Goal: Communication & Community: Answer question/provide support

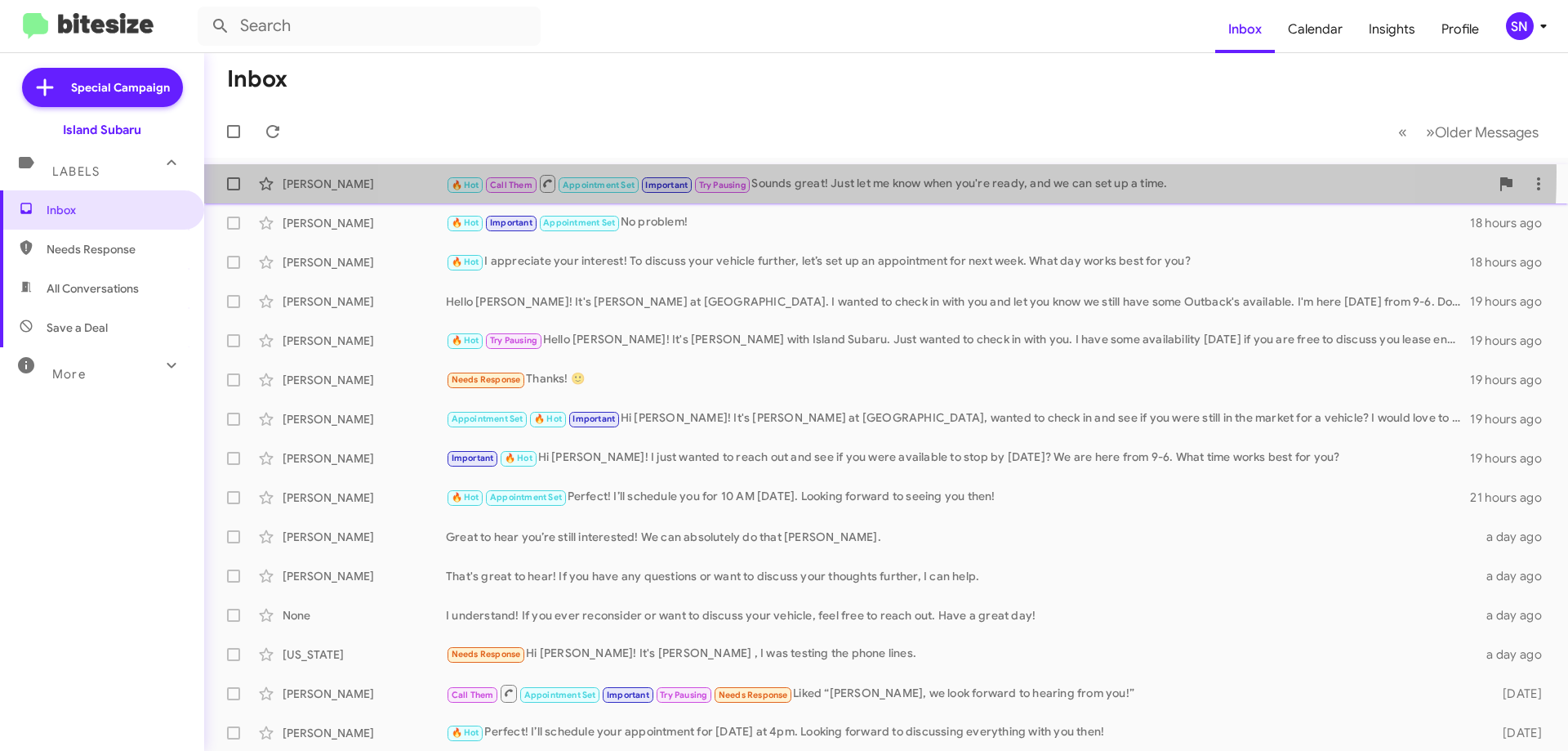
click at [863, 171] on div "Vitaliy Mirzabeyli 🔥 Hot Call Them Appointment Set Important Try Pausing Sounds…" at bounding box center [886, 183] width 1338 height 33
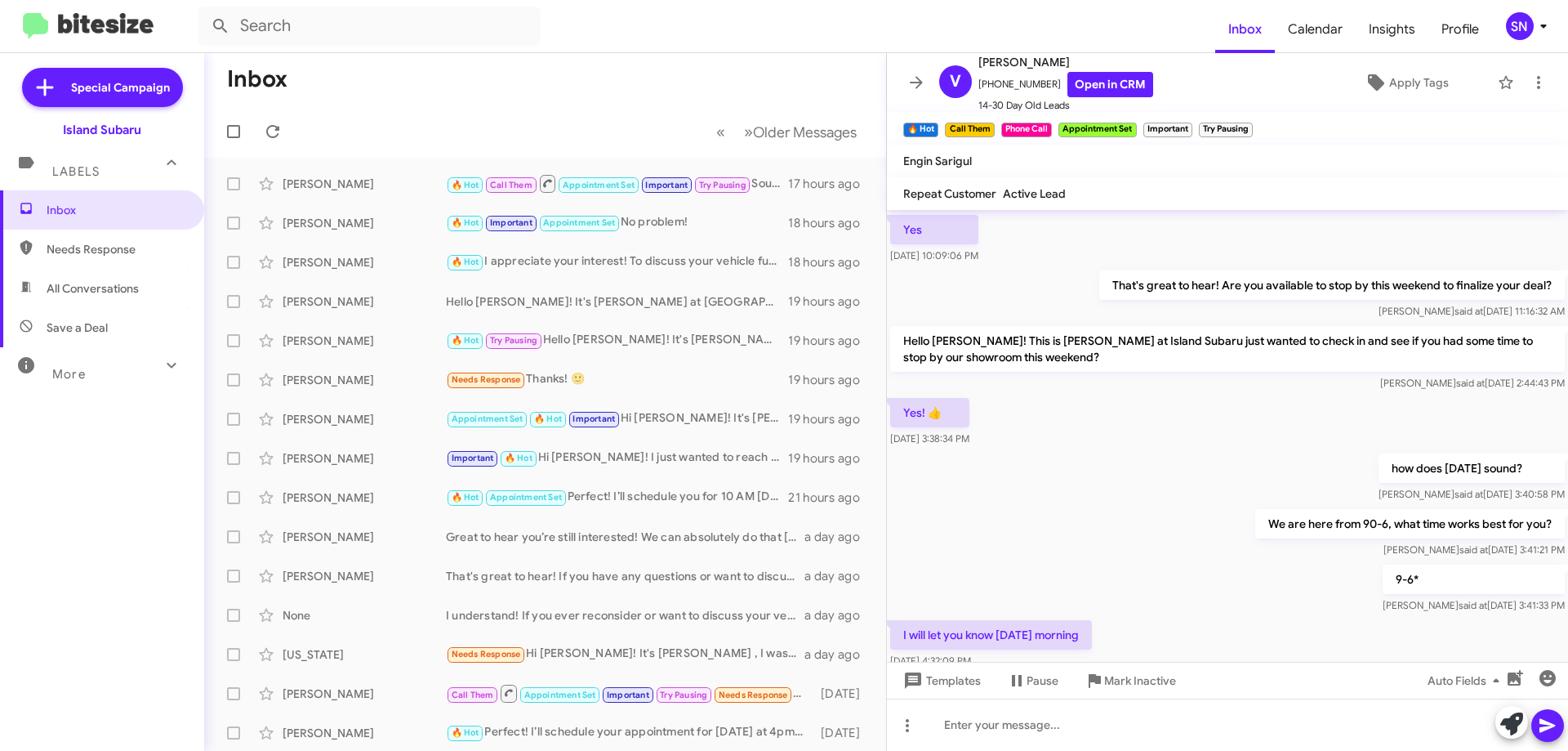
scroll to position [627, 0]
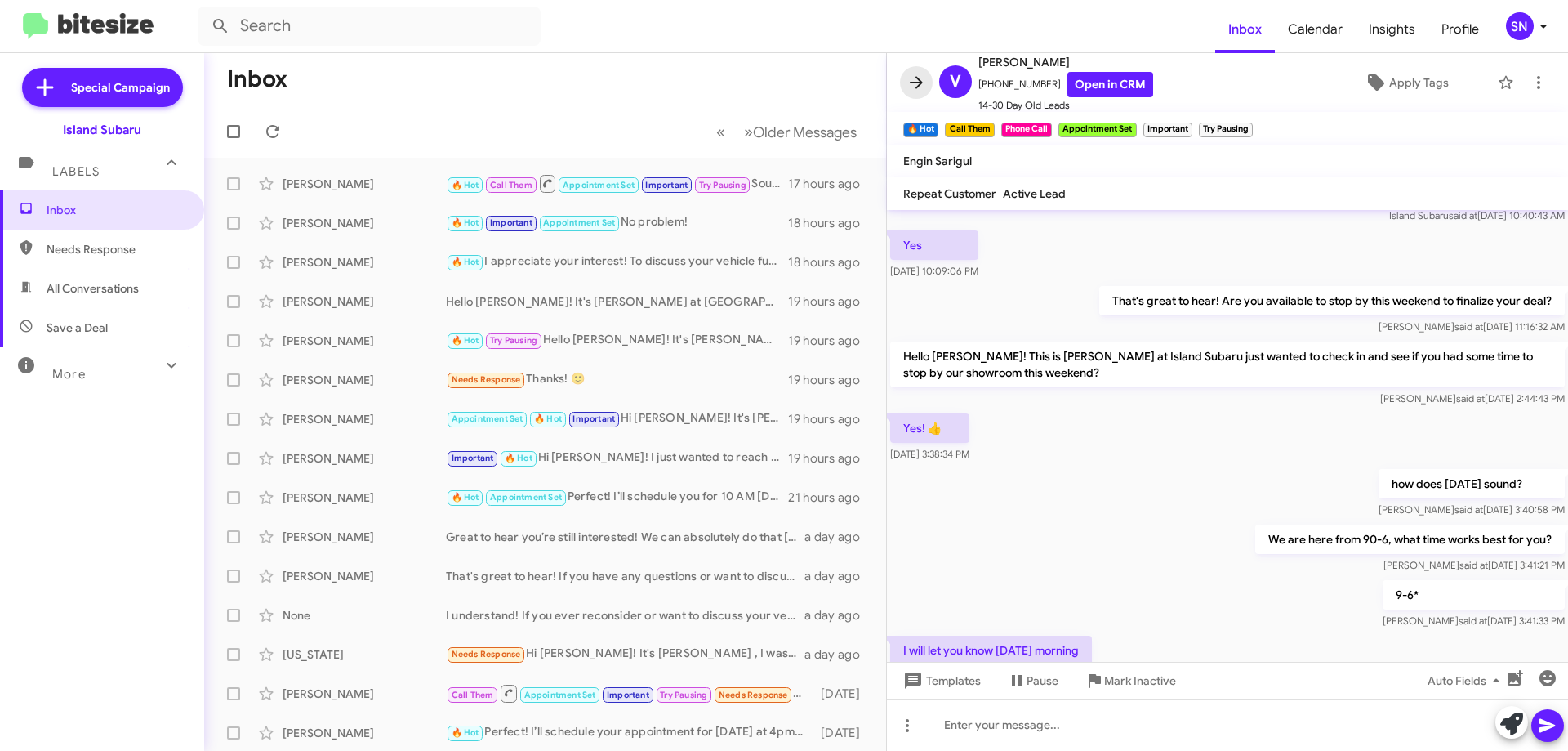
click at [916, 82] on icon at bounding box center [916, 82] width 13 height 12
